Goal: Task Accomplishment & Management: Manage account settings

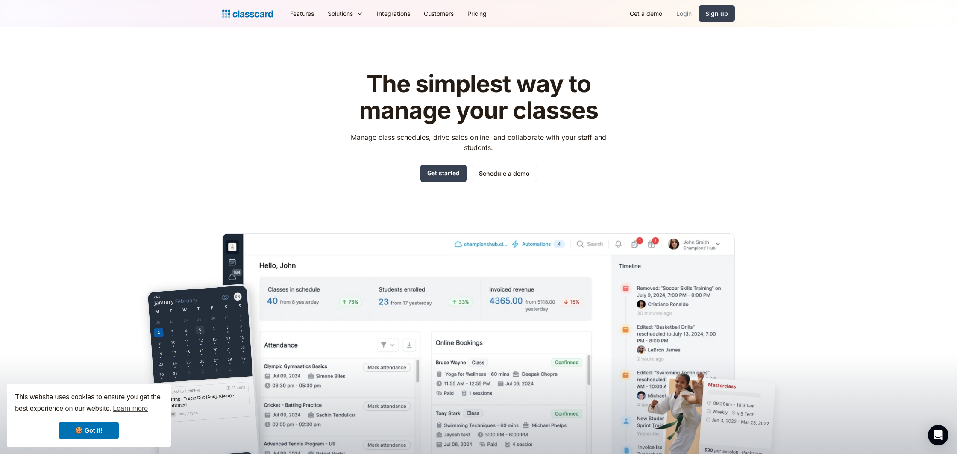
click at [684, 14] on link "Login" at bounding box center [683, 13] width 29 height 19
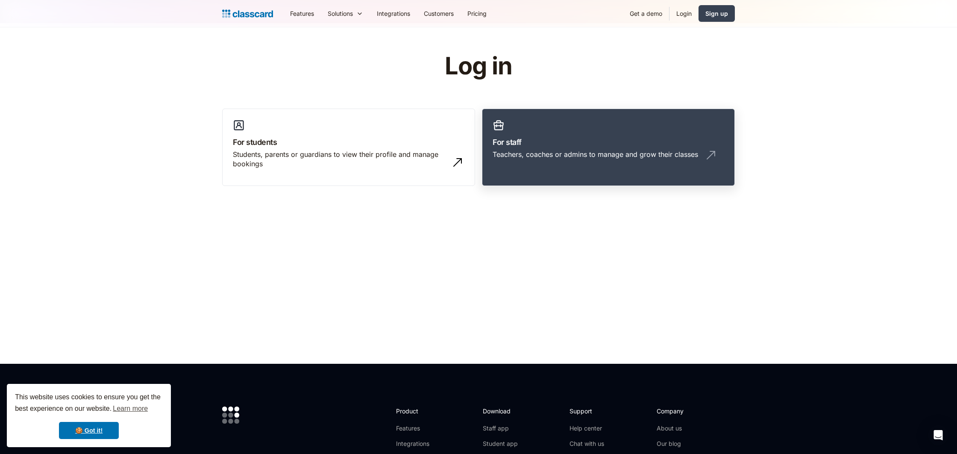
click at [539, 161] on div "Teachers, coaches or admins to manage and grow their classes" at bounding box center [609, 158] width 232 height 16
